Goal: Transaction & Acquisition: Obtain resource

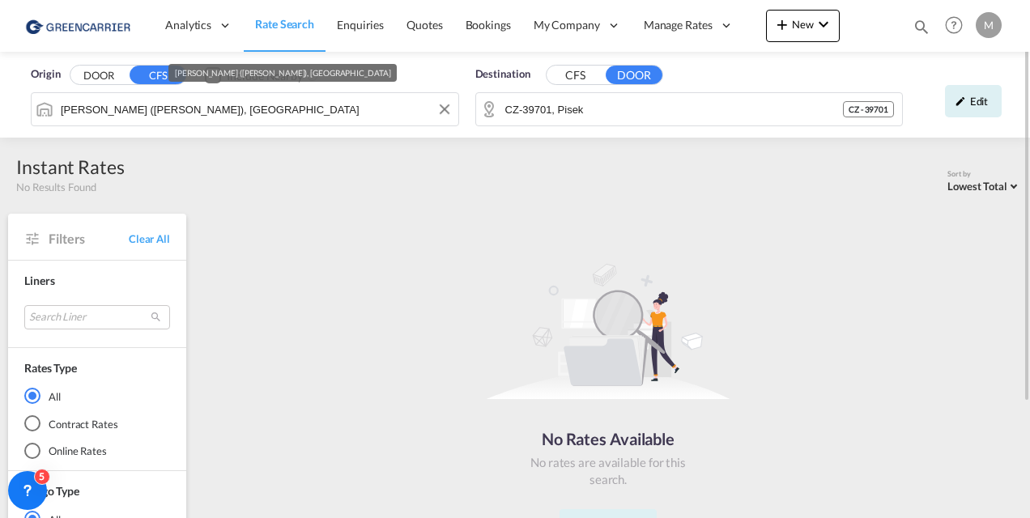
click at [191, 110] on input "[PERSON_NAME] ([PERSON_NAME]), [GEOGRAPHIC_DATA]" at bounding box center [256, 109] width 390 height 24
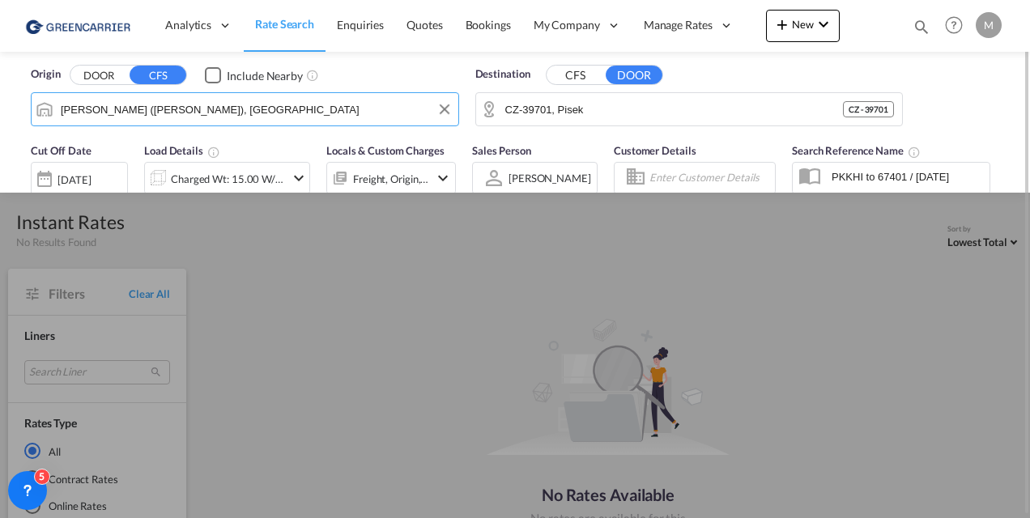
click at [191, 110] on input "[PERSON_NAME] ([PERSON_NAME]), [GEOGRAPHIC_DATA]" at bounding box center [256, 109] width 390 height 24
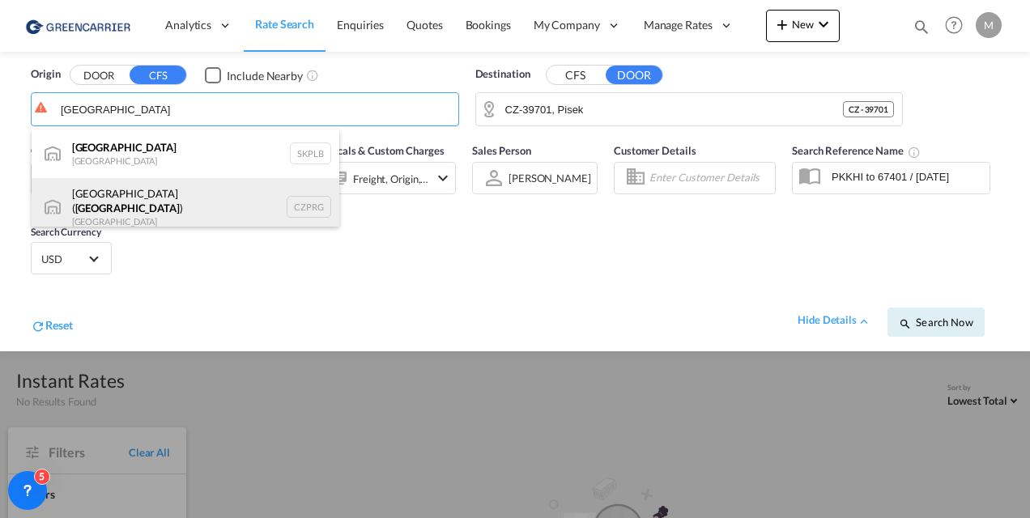
click at [123, 201] on div "[GEOGRAPHIC_DATA] ( [GEOGRAPHIC_DATA] ) [GEOGRAPHIC_DATA] CZPRG" at bounding box center [186, 207] width 308 height 58
type input "[GEOGRAPHIC_DATA] ([GEOGRAPHIC_DATA]), CZPRG"
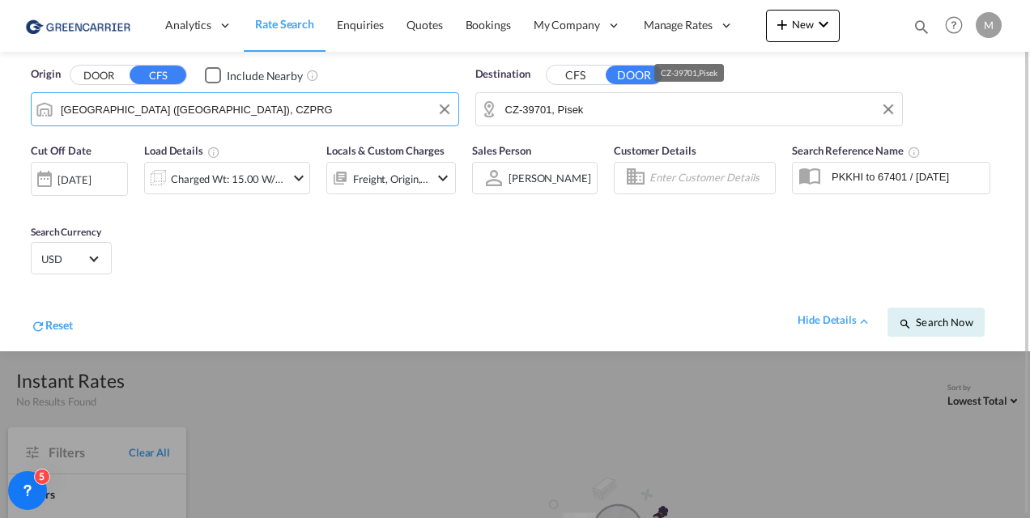
click at [577, 109] on input "CZ-39701, Pisek" at bounding box center [700, 109] width 390 height 24
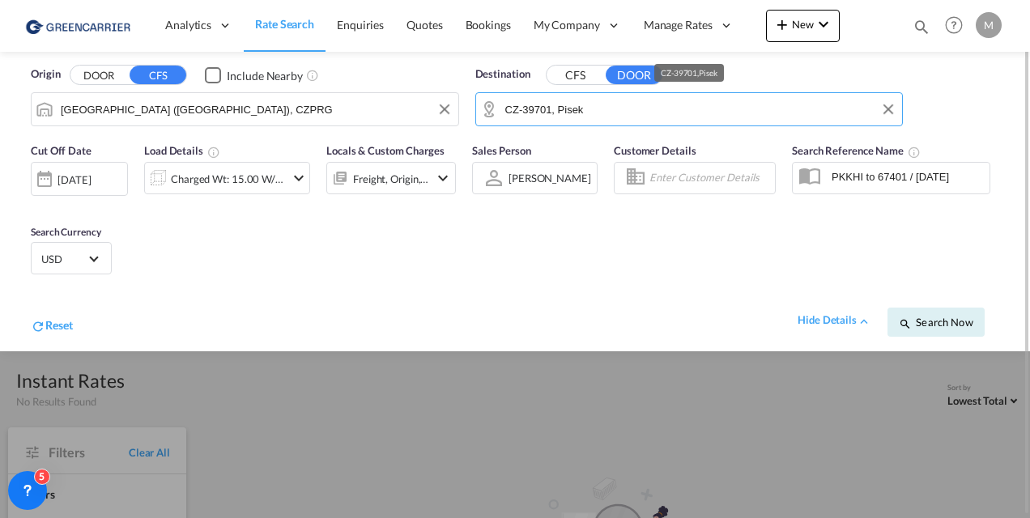
click at [577, 109] on input "CZ-39701, Pisek" at bounding box center [700, 109] width 390 height 24
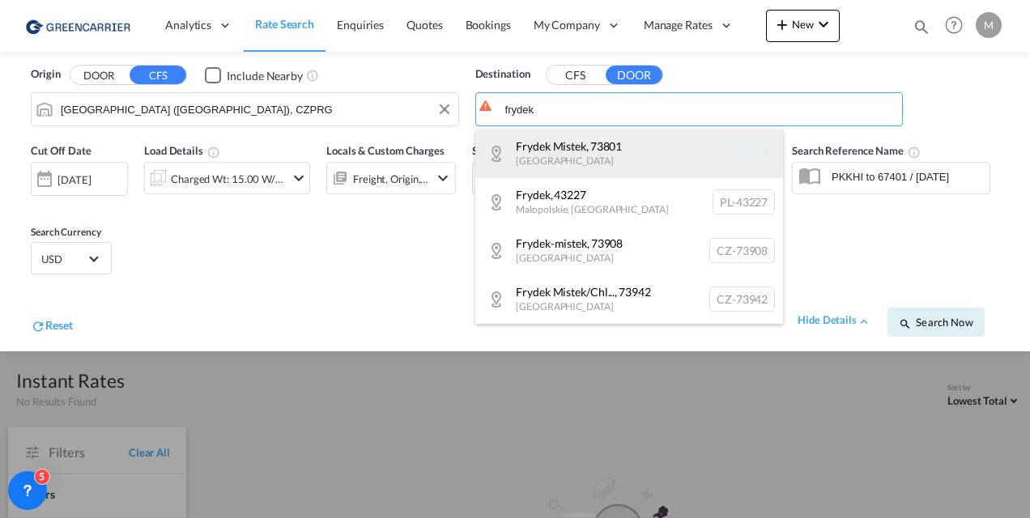
click at [594, 154] on div "Frydek Mistek , [GEOGRAPHIC_DATA] [GEOGRAPHIC_DATA]-73801" at bounding box center [629, 154] width 308 height 49
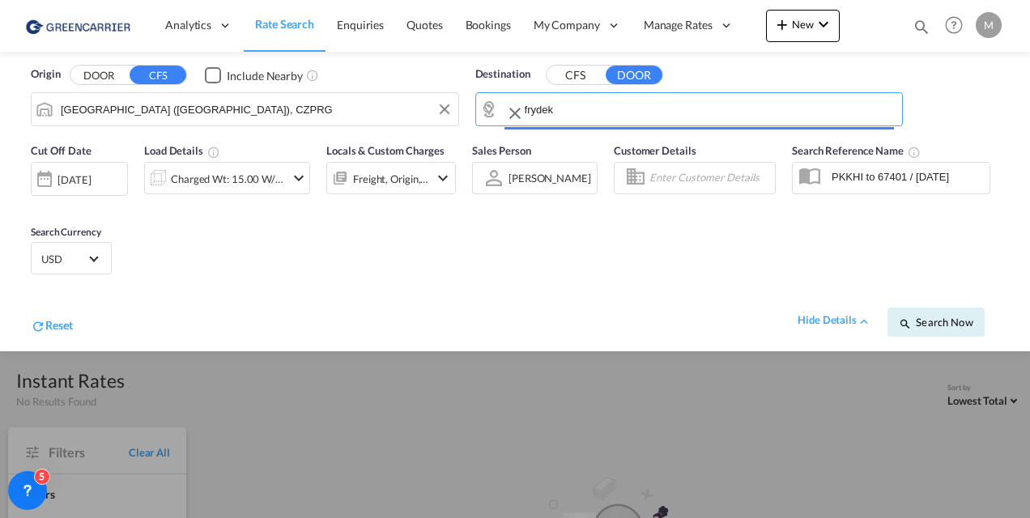
type input "CZ-73801, Frydek Mistek"
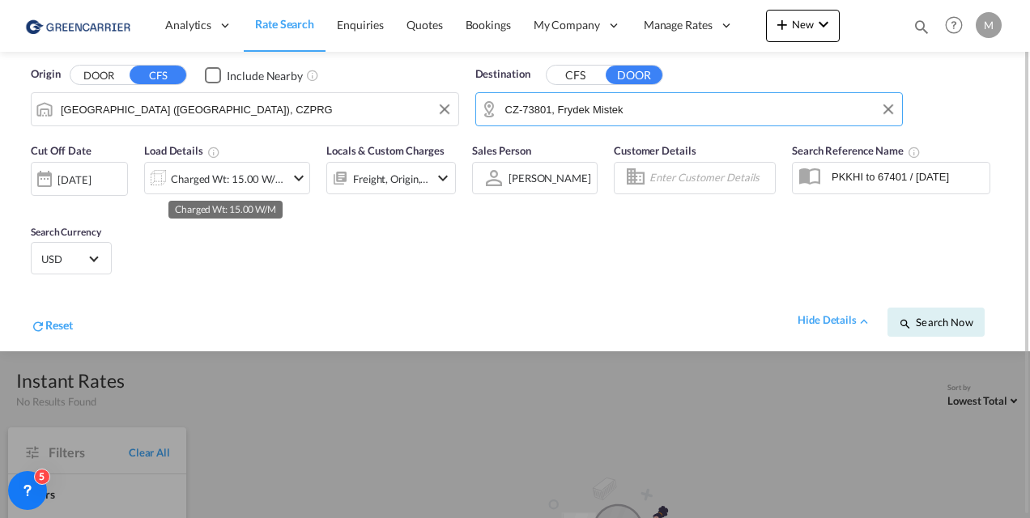
click at [208, 172] on div "Charged Wt: 15.00 W/M" at bounding box center [228, 179] width 114 height 23
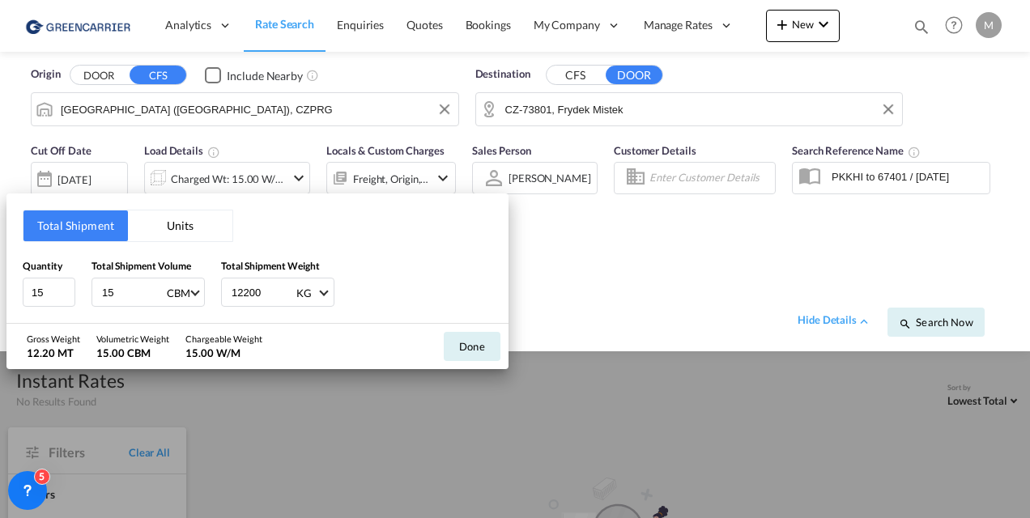
click at [257, 296] on input "12200" at bounding box center [262, 293] width 65 height 28
type input "880"
click at [138, 287] on input "15" at bounding box center [132, 293] width 65 height 28
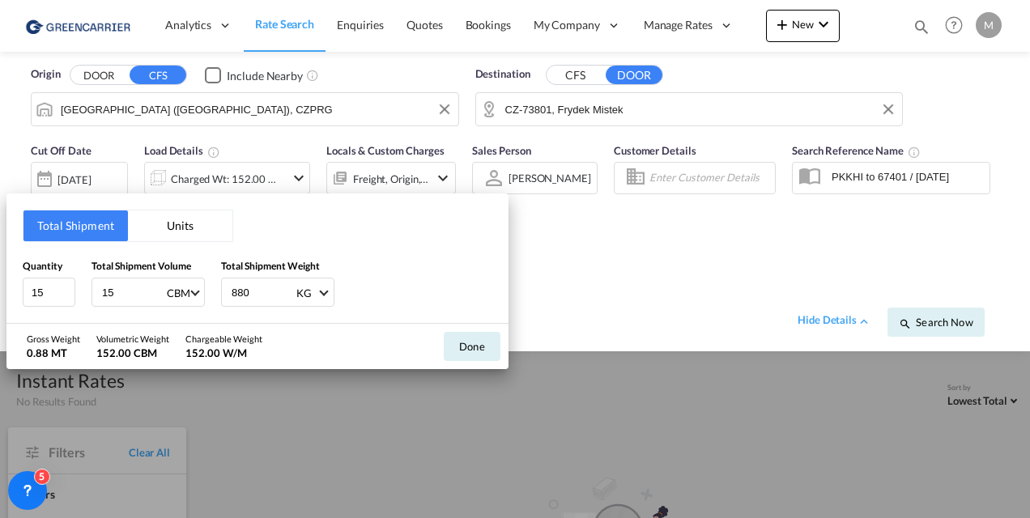
type input "1"
type input "2.5"
click at [42, 295] on input "15" at bounding box center [49, 292] width 53 height 29
click at [458, 335] on button "Done" at bounding box center [472, 346] width 57 height 29
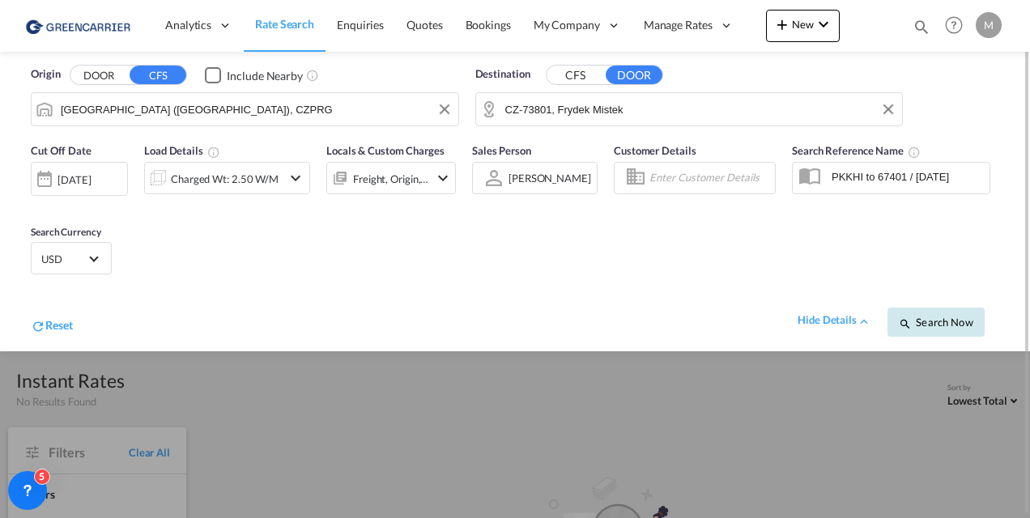
click at [923, 319] on span "Search Now" at bounding box center [936, 322] width 74 height 13
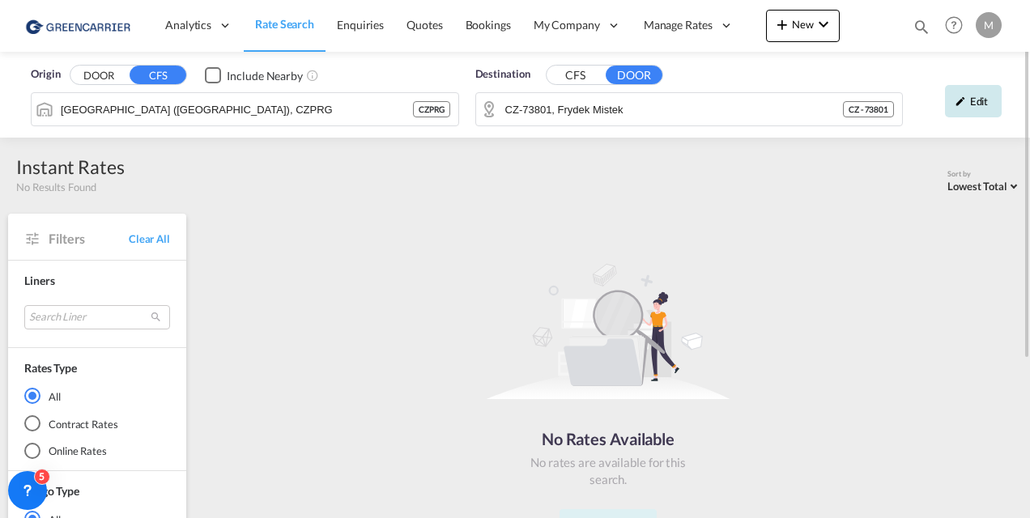
click at [976, 107] on div "Edit" at bounding box center [973, 101] width 57 height 32
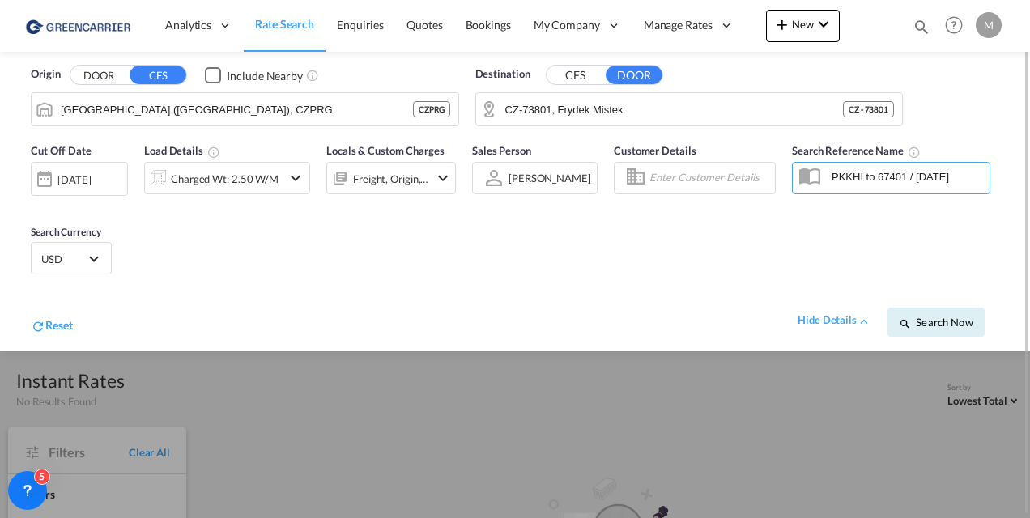
click at [863, 181] on input "PKKHI to 67401 / [DATE]" at bounding box center [907, 176] width 166 height 24
click at [418, 178] on div "Freight, Origin, Destination" at bounding box center [391, 179] width 76 height 23
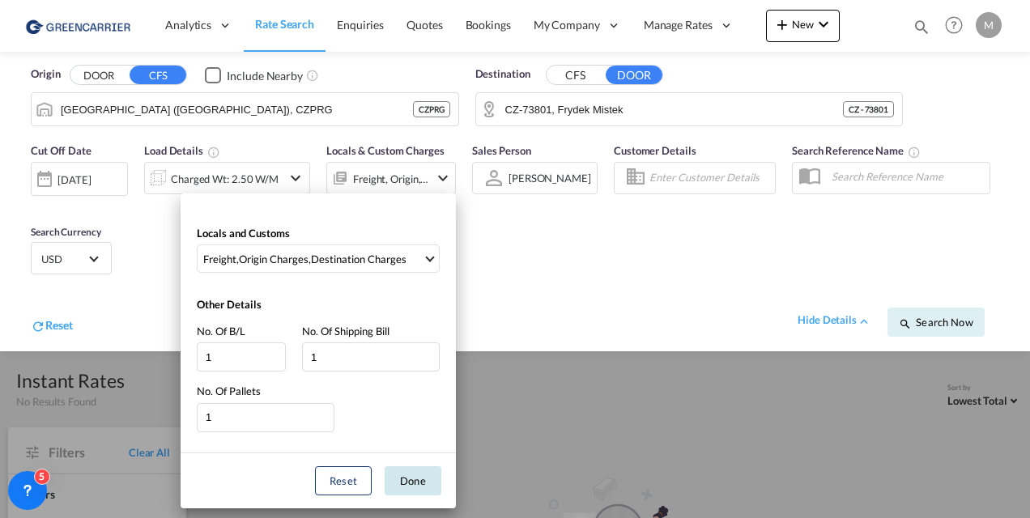
click at [424, 489] on button "Done" at bounding box center [413, 481] width 57 height 29
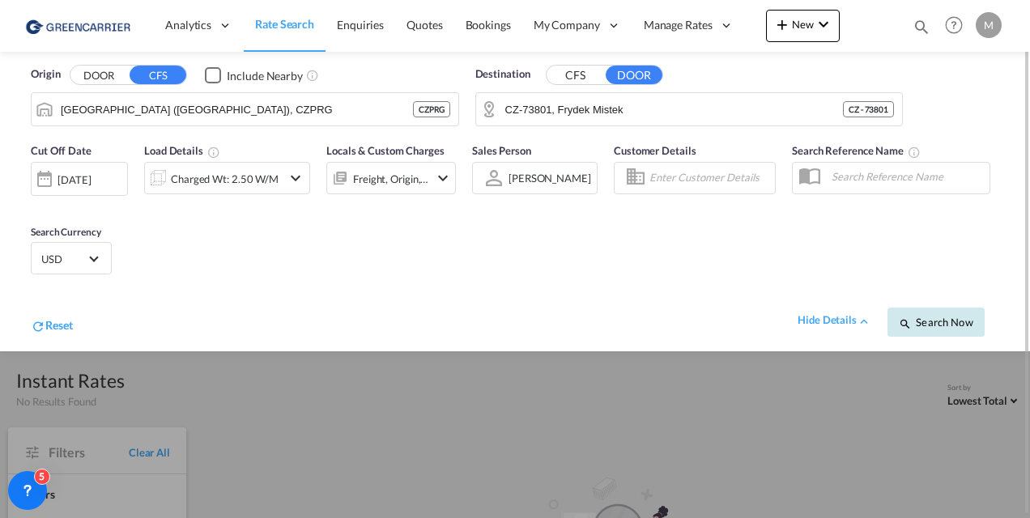
click at [935, 332] on button "Search Now" at bounding box center [936, 322] width 97 height 29
type input "CZPRG to 73801 / [DATE]"
